Goal: Information Seeking & Learning: Learn about a topic

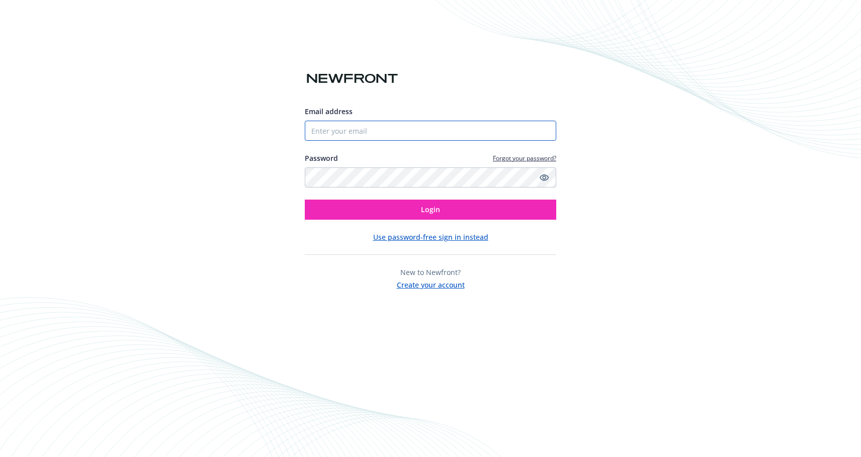
click at [346, 125] on input "Email address" at bounding box center [430, 131] width 251 height 20
type input "[PERSON_NAME][EMAIL_ADDRESS][PERSON_NAME][DOMAIN_NAME]"
click at [305, 200] on button "Login" at bounding box center [430, 210] width 251 height 20
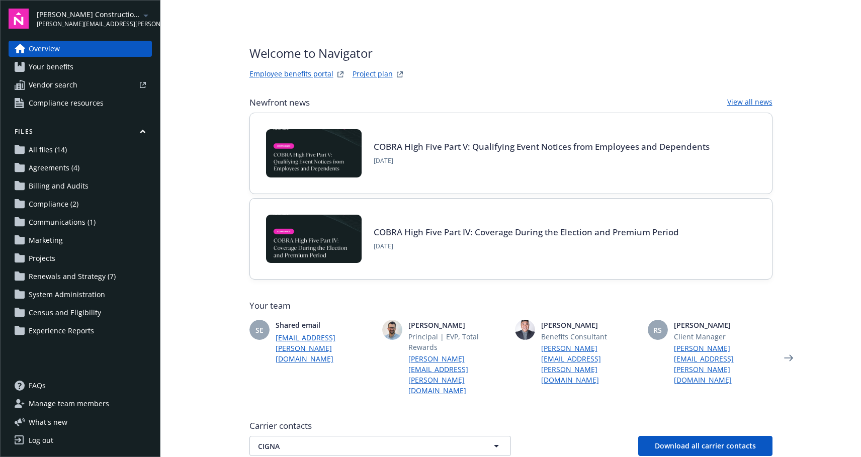
click at [82, 72] on link "Your benefits" at bounding box center [80, 67] width 143 height 16
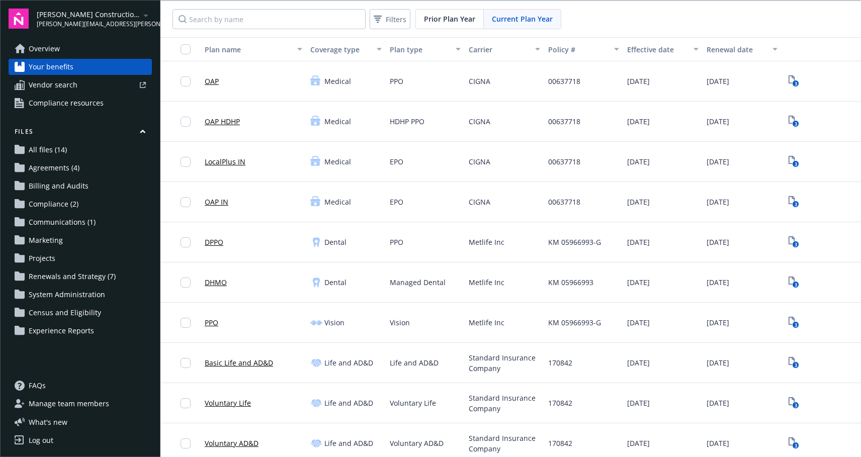
click at [233, 204] on div "OAP IN" at bounding box center [254, 202] width 106 height 40
click at [792, 161] on rect "View Plan Documents" at bounding box center [795, 164] width 7 height 7
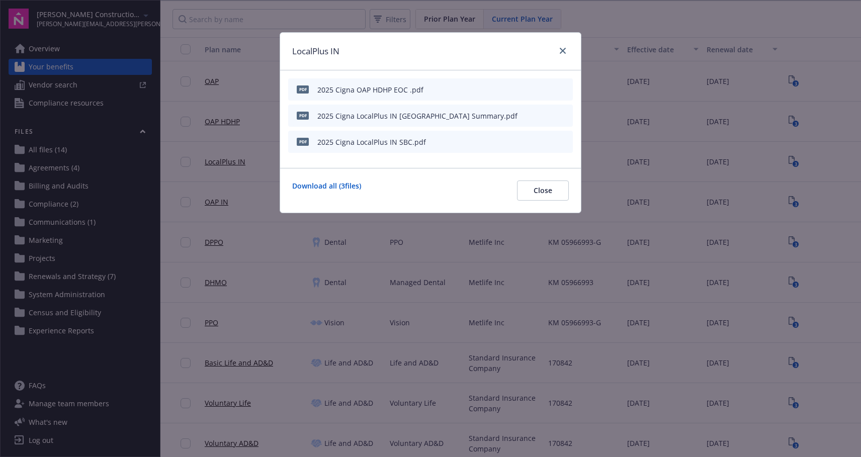
click at [565, 138] on icon "preview file" at bounding box center [563, 141] width 9 height 7
click at [561, 47] on link "close" at bounding box center [563, 51] width 12 height 12
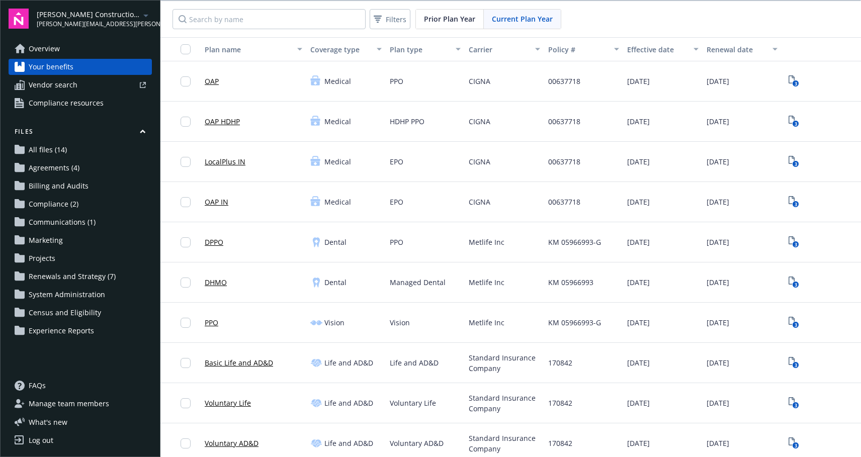
click at [225, 123] on link "OAP HDHP" at bounding box center [222, 121] width 35 height 11
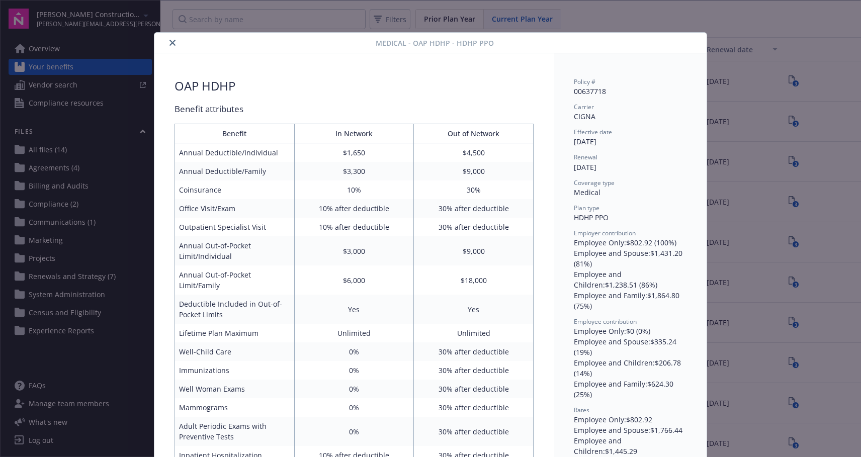
click at [169, 43] on icon "close" at bounding box center [172, 43] width 6 height 6
